Goal: Task Accomplishment & Management: Manage account settings

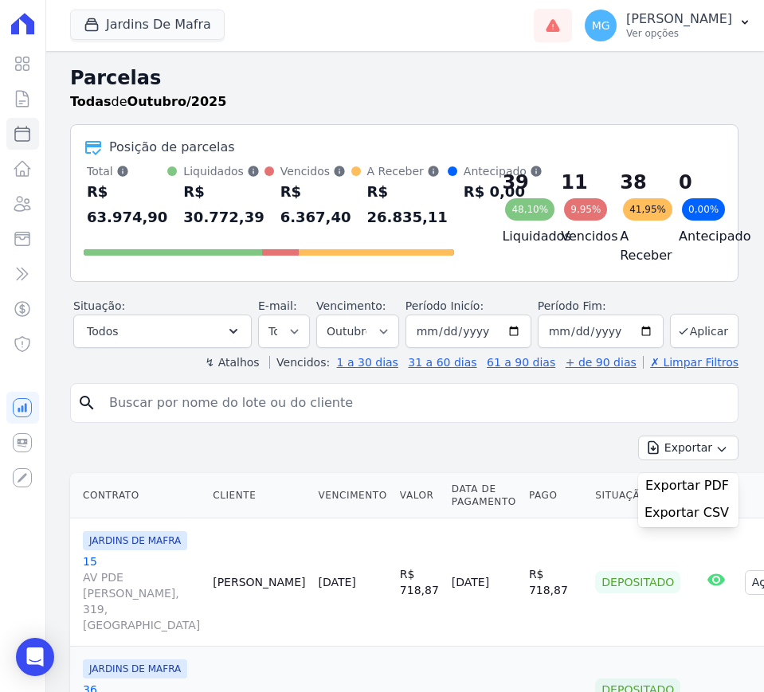
select select
click at [115, 31] on button "Jardins De Mafra" at bounding box center [147, 25] width 155 height 30
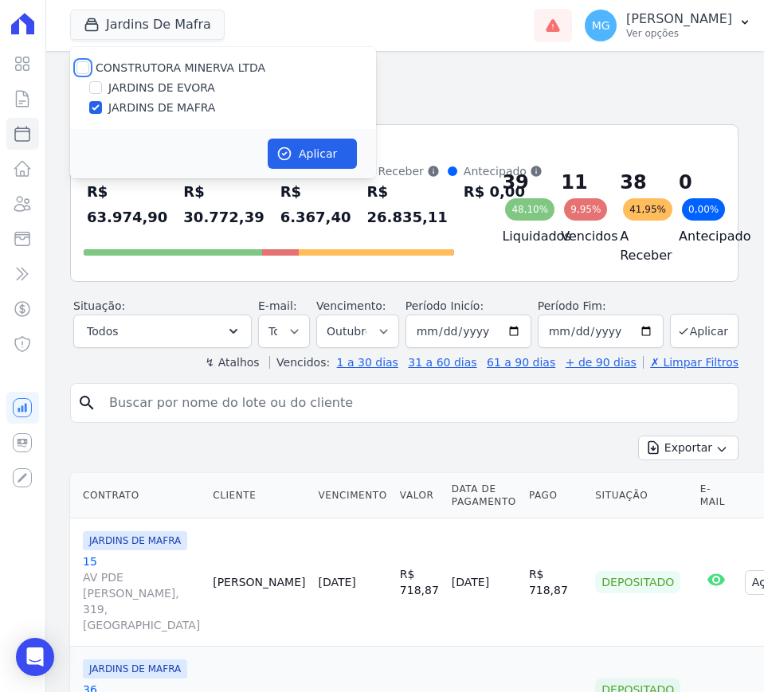
click at [83, 70] on input "CONSTRUTORA MINERVA LTDA" at bounding box center [82, 67] width 13 height 13
checkbox input "true"
click at [94, 112] on input "JARDINS DE MAFRA" at bounding box center [95, 107] width 13 height 13
checkbox input "false"
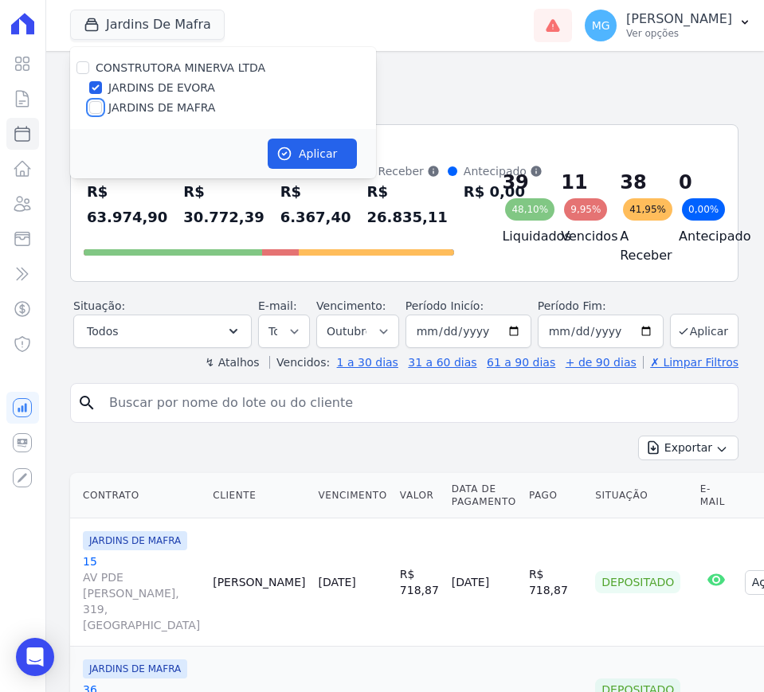
checkbox input "false"
click at [300, 143] on button "Aplicar" at bounding box center [312, 154] width 89 height 30
select select
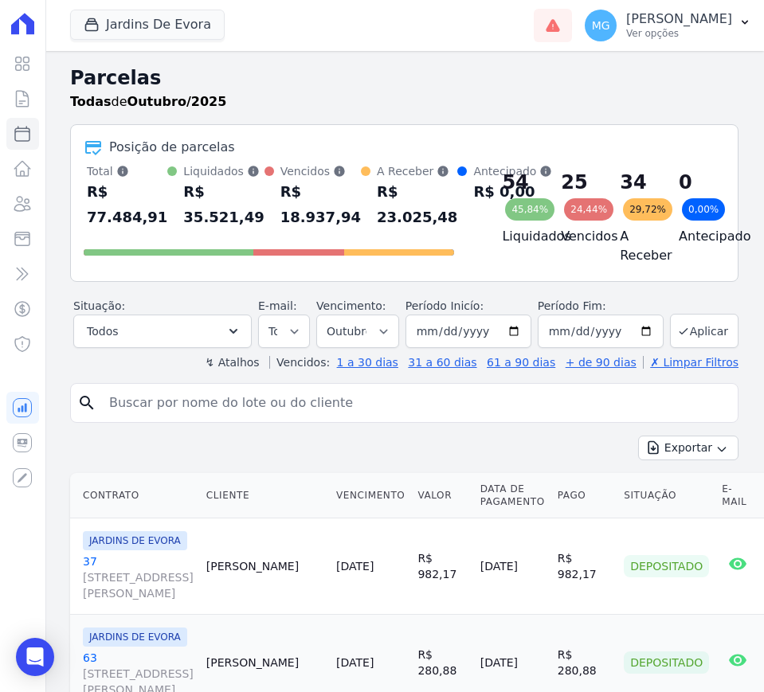
click at [312, 411] on input "search" at bounding box center [416, 403] width 632 height 32
type input "25"
select select
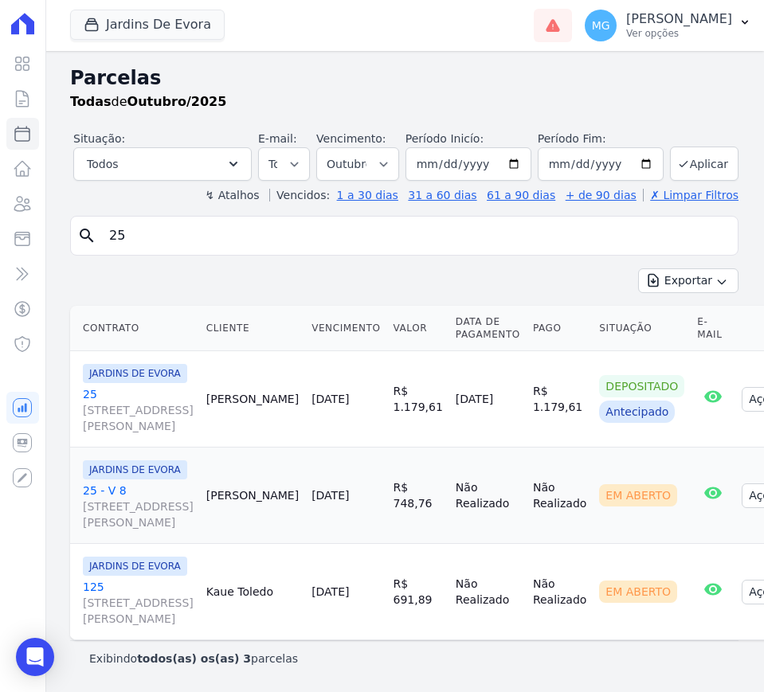
scroll to position [170, 0]
click at [91, 386] on link "[STREET_ADDRESS][PERSON_NAME] CARMOSINA" at bounding box center [138, 410] width 111 height 48
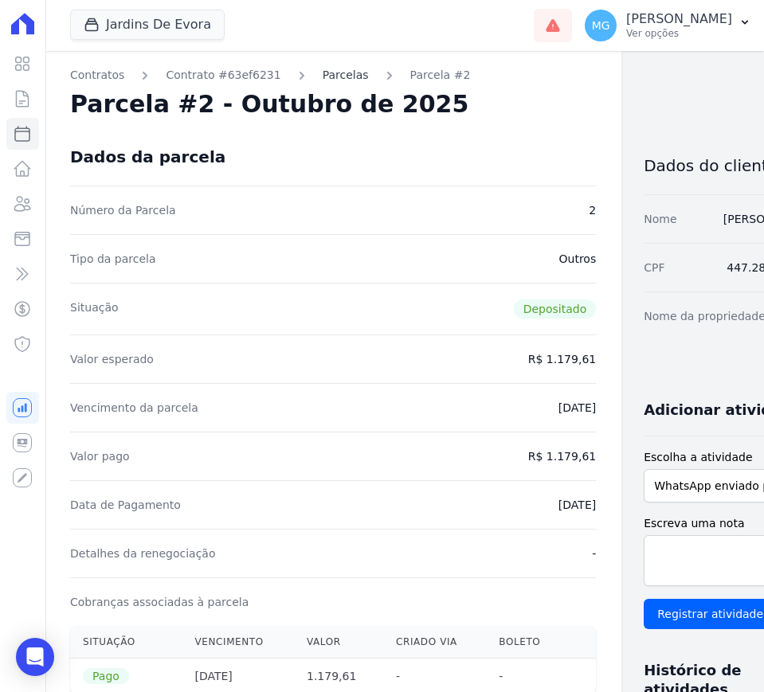
click at [331, 72] on link "Parcelas" at bounding box center [346, 75] width 46 height 17
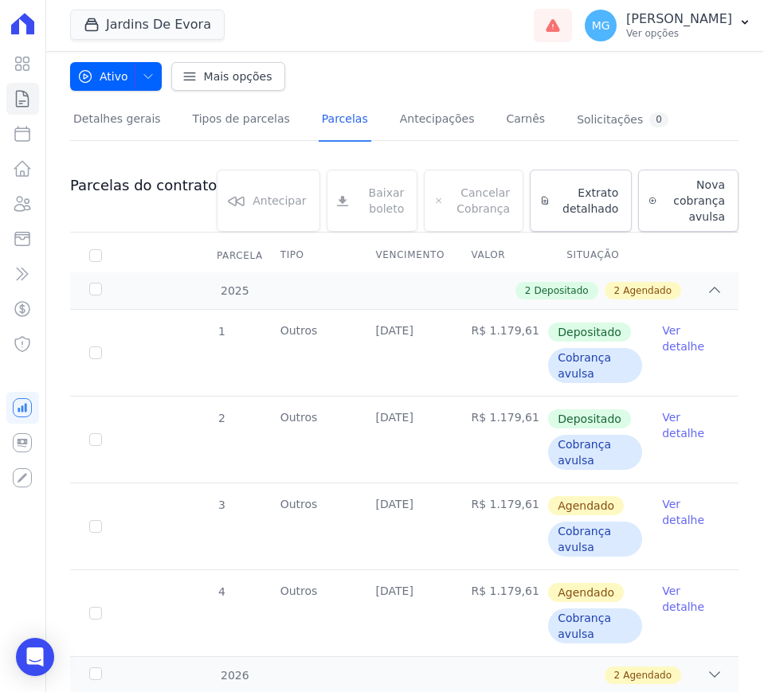
scroll to position [165, 0]
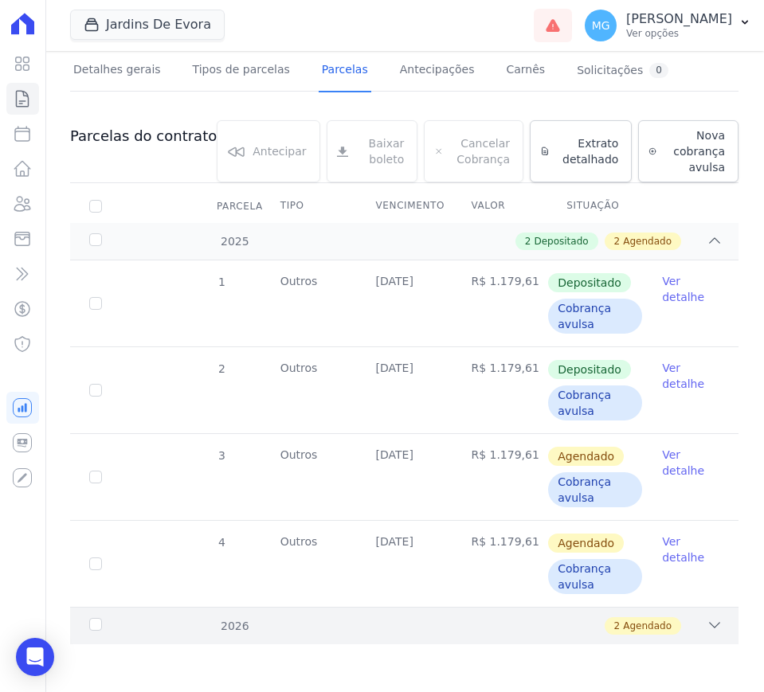
click at [706, 620] on icon at bounding box center [714, 625] width 16 height 16
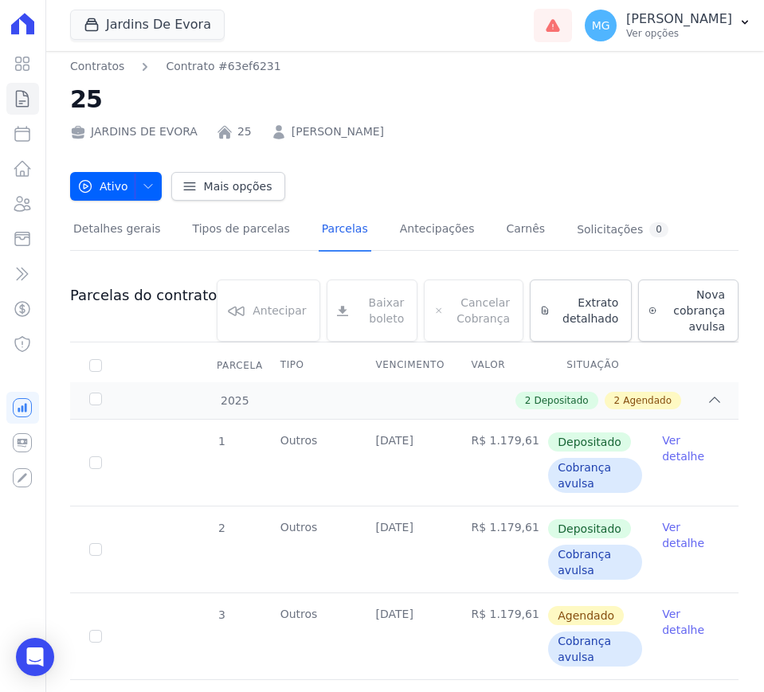
scroll to position [0, 0]
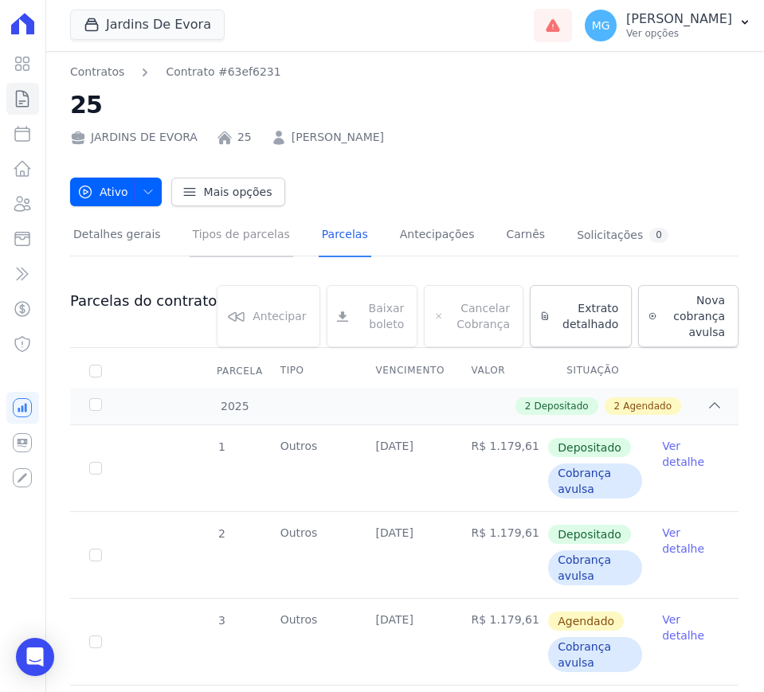
click at [252, 237] on link "Tipos de parcelas" at bounding box center [242, 236] width 104 height 42
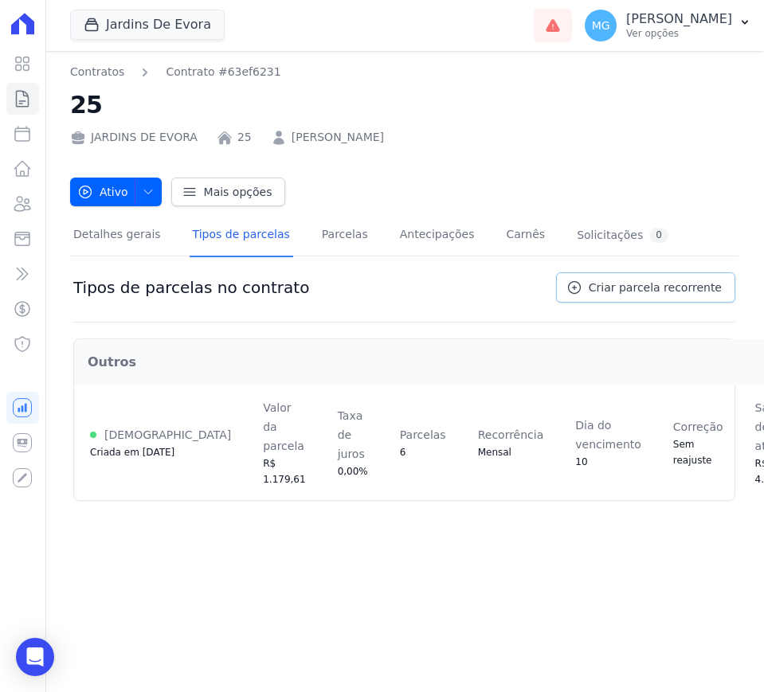
click at [625, 293] on span "Criar parcela recorrente" at bounding box center [655, 288] width 133 height 16
click at [623, 287] on span "Criar parcela recorrente" at bounding box center [655, 288] width 133 height 16
click at [428, 295] on div "Tipos de parcelas no contrato Criar parcela recorrente" at bounding box center [404, 297] width 662 height 50
click at [637, 284] on span "Criar parcela recorrente" at bounding box center [655, 288] width 133 height 16
click at [687, 213] on div "Detalhes gerais Tipos de parcelas [GEOGRAPHIC_DATA] Antecipações Carnês Solicit…" at bounding box center [404, 359] width 668 height 307
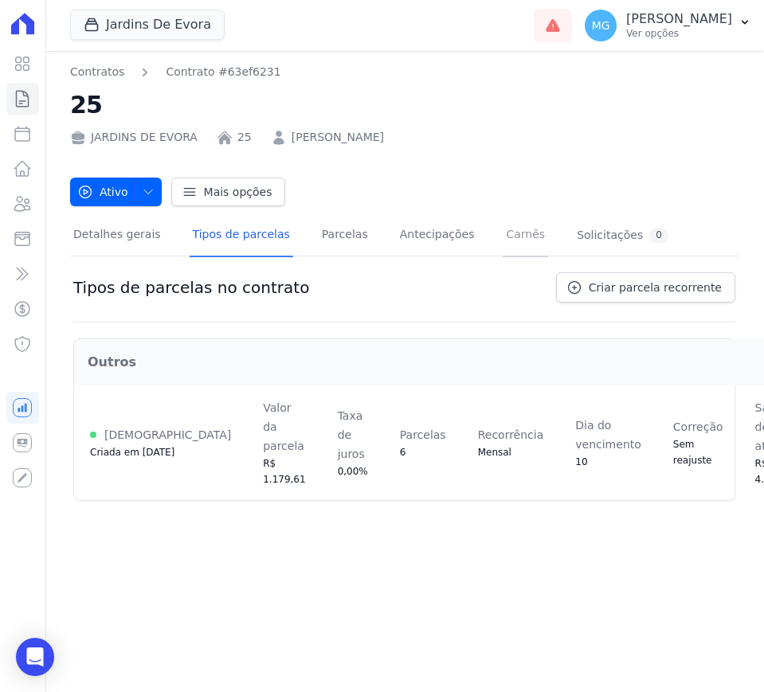
click at [504, 234] on link "Carnês" at bounding box center [525, 236] width 45 height 42
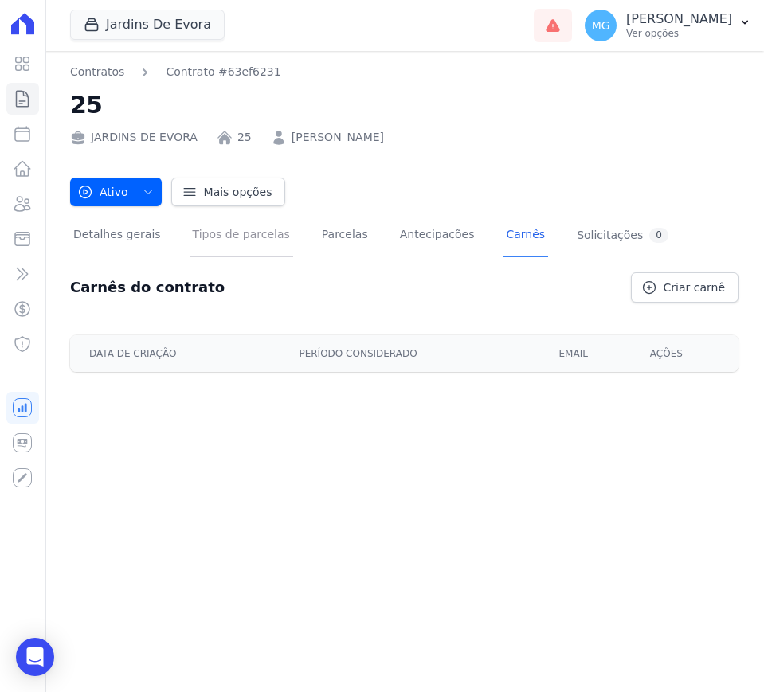
click at [230, 236] on link "Tipos de parcelas" at bounding box center [242, 236] width 104 height 42
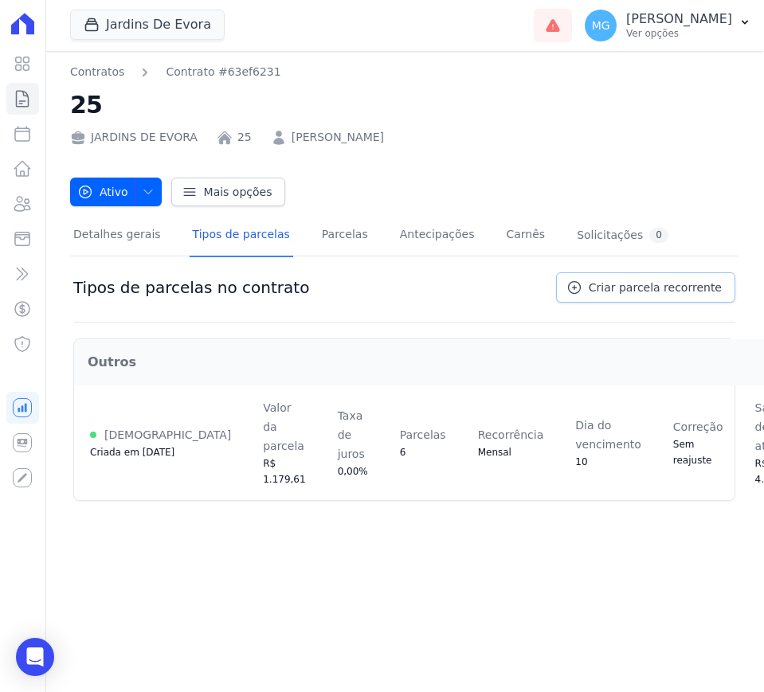
click at [601, 285] on link "Criar parcela recorrente" at bounding box center [645, 287] width 179 height 30
click at [658, 290] on span "Criar parcela recorrente" at bounding box center [655, 288] width 133 height 16
click at [702, 287] on span "Criar parcela recorrente" at bounding box center [655, 288] width 133 height 16
click at [613, 290] on span "Criar parcela recorrente" at bounding box center [655, 288] width 133 height 16
drag, startPoint x: 613, startPoint y: 289, endPoint x: 593, endPoint y: 288, distance: 20.8
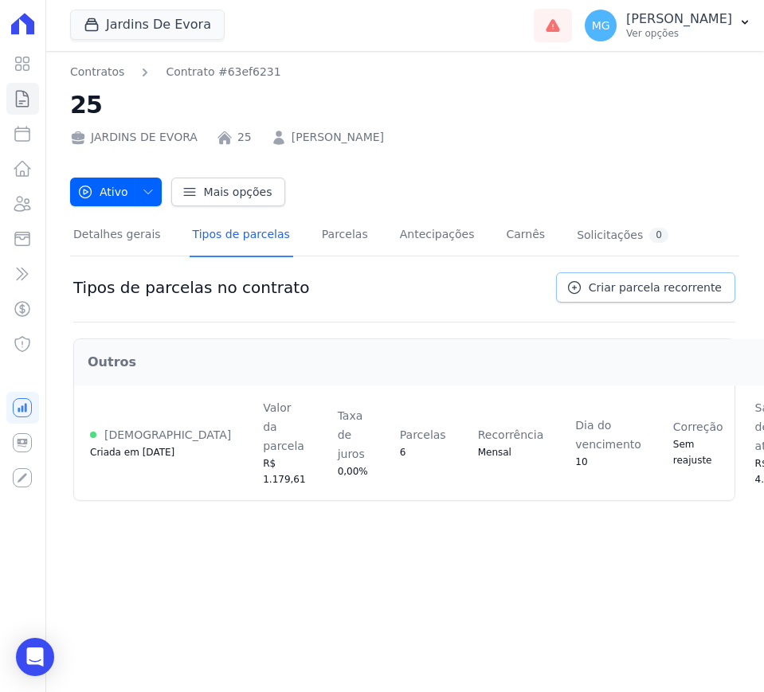
click at [611, 291] on span "Criar parcela recorrente" at bounding box center [655, 288] width 133 height 16
click at [580, 287] on icon at bounding box center [574, 288] width 12 height 12
click at [569, 288] on link "Criar parcela recorrente" at bounding box center [645, 287] width 179 height 30
click at [599, 288] on link "Criar parcela recorrente" at bounding box center [645, 287] width 179 height 30
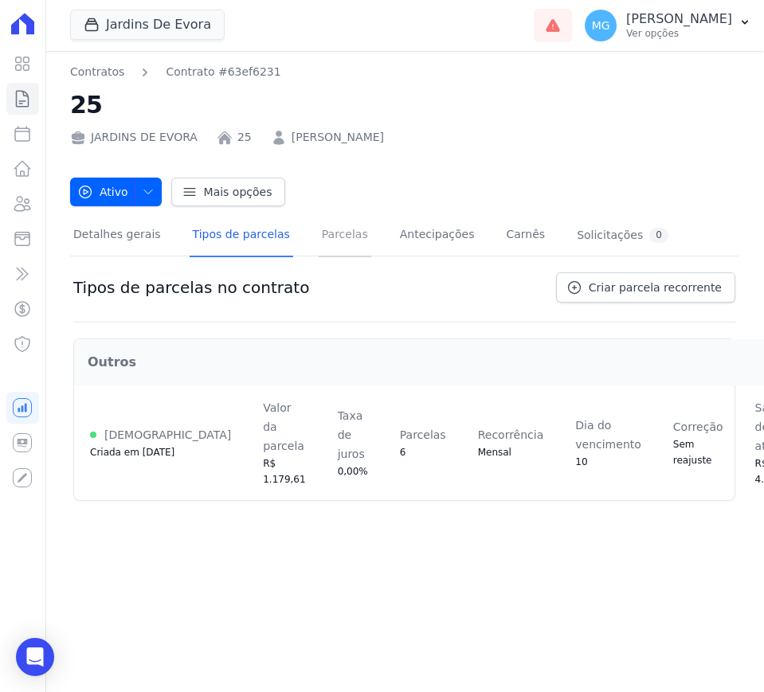
click at [323, 241] on link "Parcelas" at bounding box center [345, 236] width 53 height 42
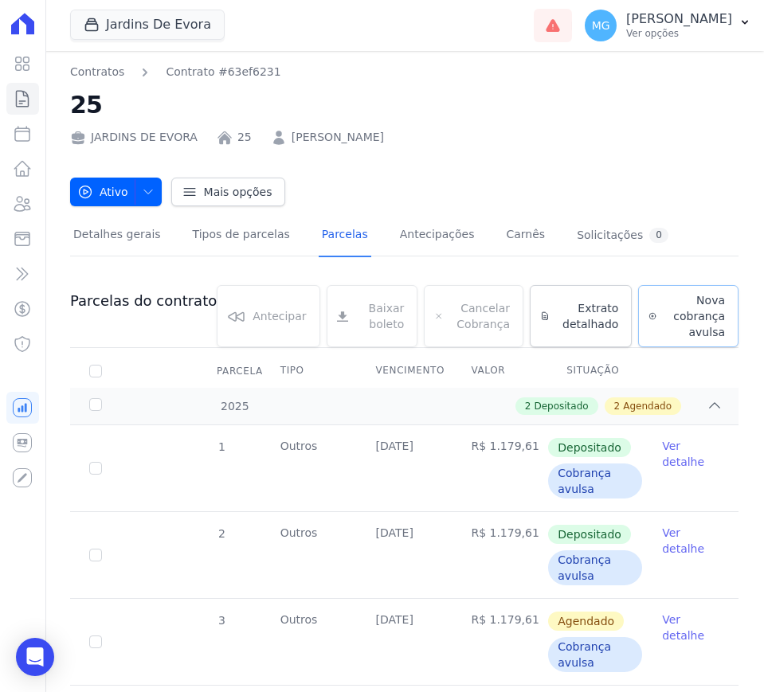
click at [663, 319] on span "Nova cobrança avulsa" at bounding box center [694, 316] width 62 height 48
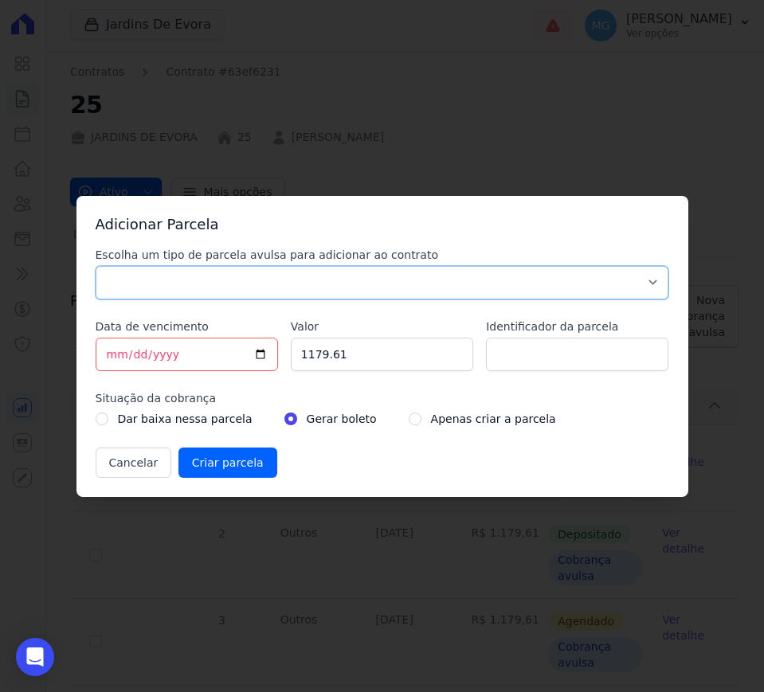
click at [231, 280] on select "Parcela Normal Sinal Caução Intercalada Chaves Pré Chaves Pós Chaves Taxas Quit…" at bounding box center [382, 282] width 573 height 33
select select "down_payment"
click at [96, 266] on select "Parcela Normal Sinal Caução Intercalada Chaves Pré Chaves Pós Chaves Taxas Quit…" at bounding box center [382, 282] width 573 height 33
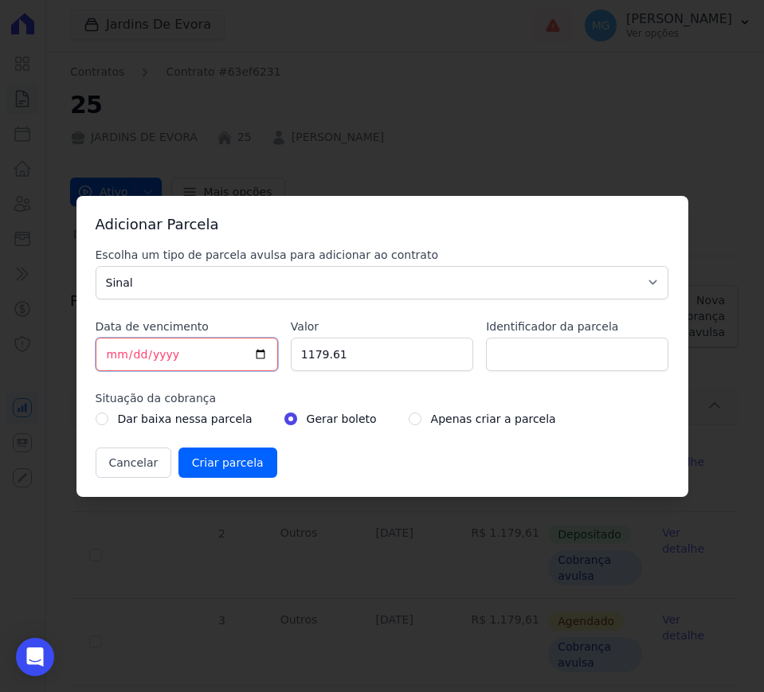
click at [179, 353] on input "[DATE]" at bounding box center [187, 354] width 182 height 33
type input "[DATE]"
click at [272, 387] on div "Escolha um tipo de parcela avulsa para adicionar ao contrato Parcela Normal Sin…" at bounding box center [382, 362] width 573 height 231
click at [186, 355] on input "[DATE]" at bounding box center [187, 354] width 182 height 33
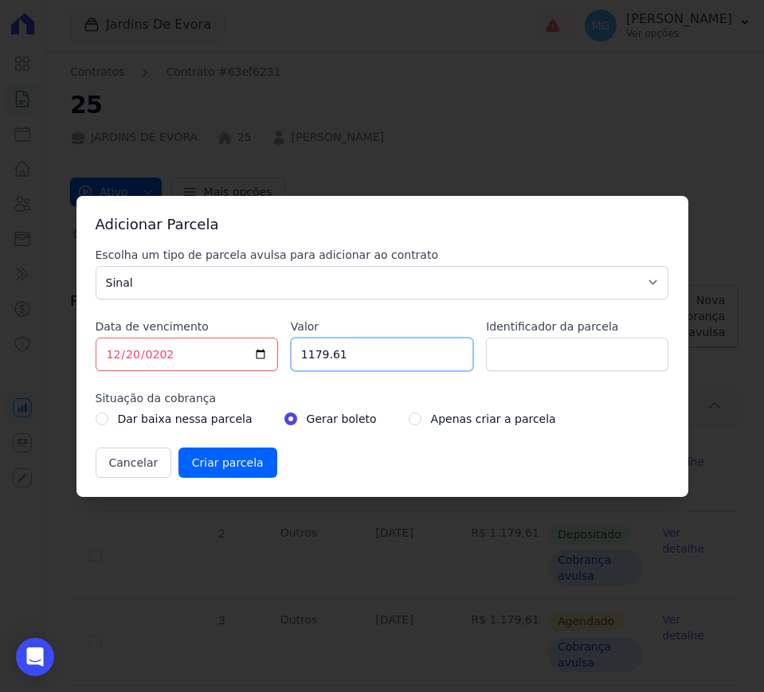
click at [374, 357] on input "1179.61" at bounding box center [382, 354] width 182 height 33
click at [374, 356] on input "1179.61" at bounding box center [382, 354] width 182 height 33
drag, startPoint x: 355, startPoint y: 353, endPoint x: 302, endPoint y: 349, distance: 53.5
click at [302, 349] on input "1179.61" at bounding box center [382, 354] width 182 height 33
